Goal: Find specific page/section: Find specific page/section

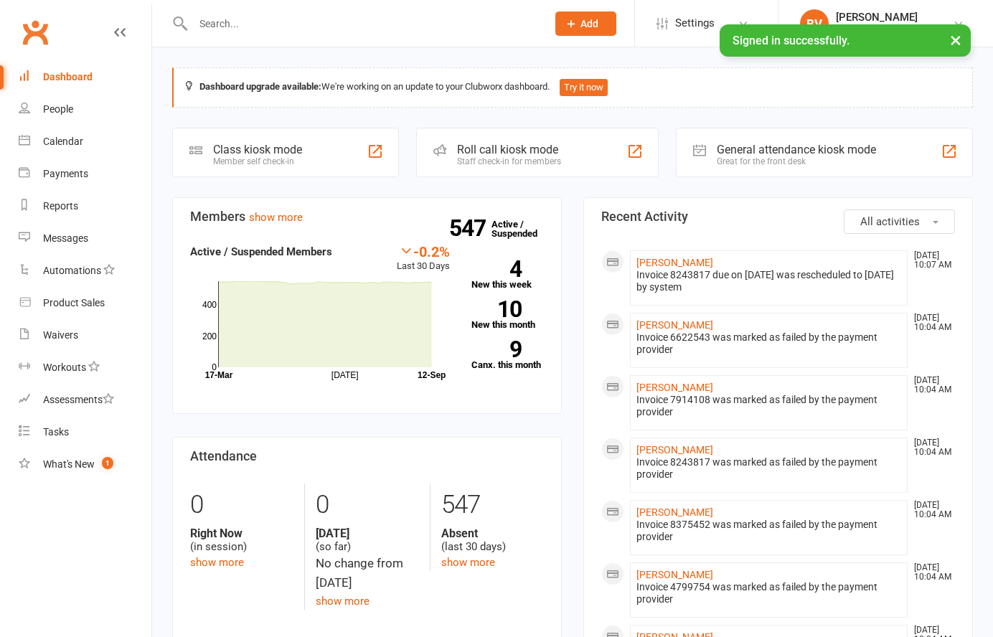
click at [250, 32] on input "text" at bounding box center [363, 24] width 348 height 20
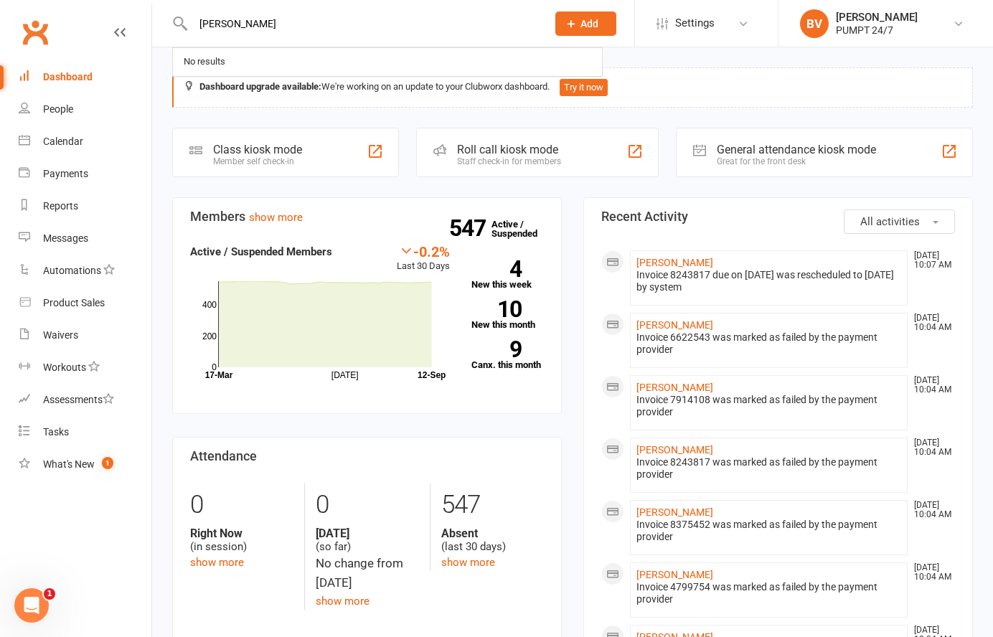
type input "[PERSON_NAME]"
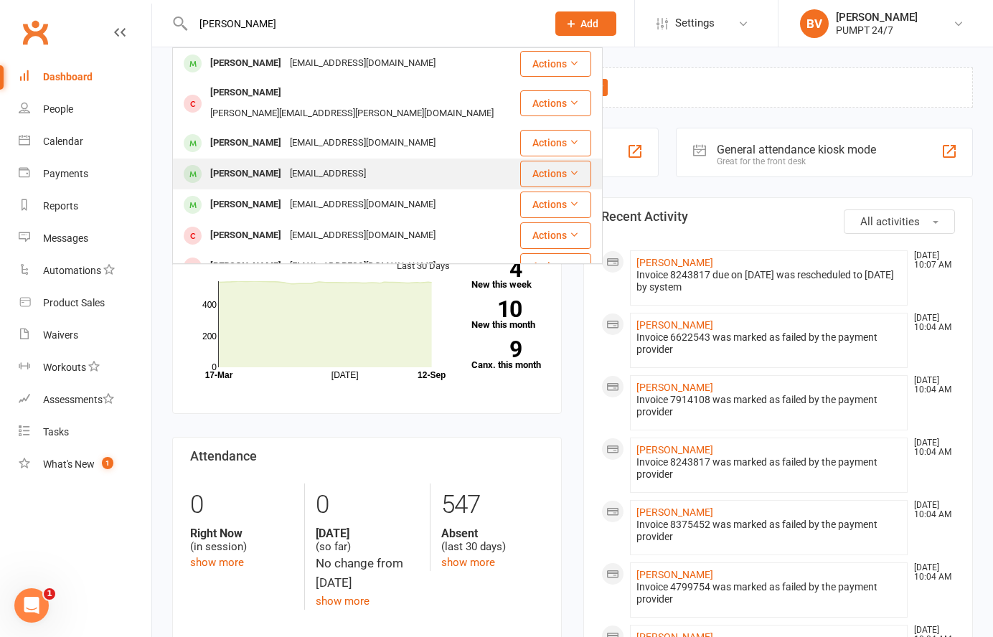
click at [298, 164] on div "[EMAIL_ADDRESS]" at bounding box center [328, 174] width 85 height 21
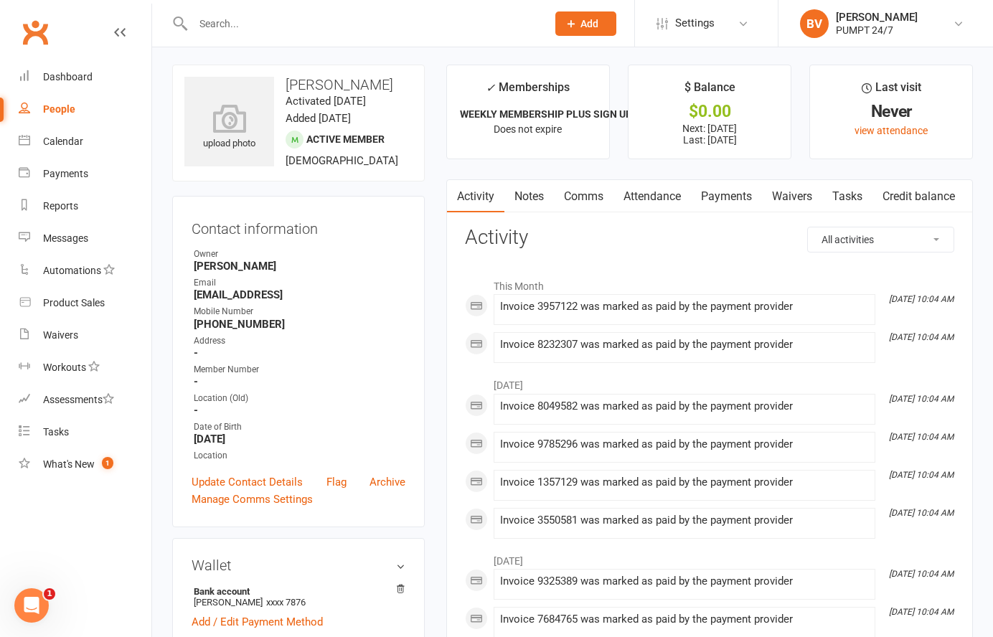
scroll to position [4, 0]
click at [43, 28] on link "Clubworx" at bounding box center [35, 32] width 36 height 36
